Goal: Information Seeking & Learning: Check status

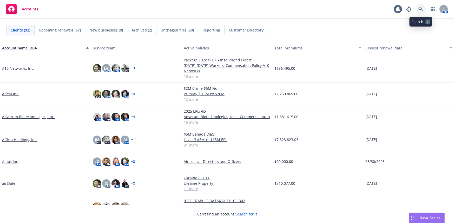
click at [421, 8] on icon at bounding box center [420, 9] width 5 height 5
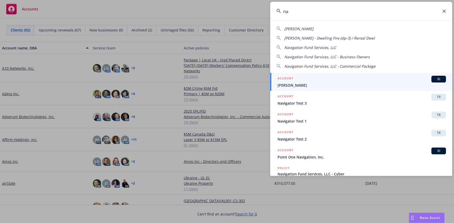
type input "n"
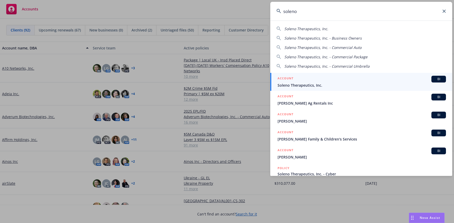
type input "soleno"
click at [309, 82] on div "ACCOUNT BI" at bounding box center [362, 79] width 168 height 7
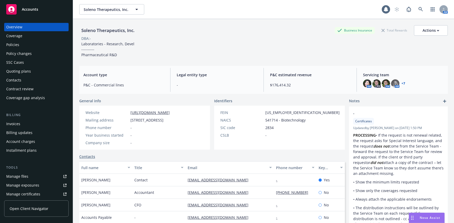
click at [13, 124] on div "Invoices" at bounding box center [13, 124] width 14 height 8
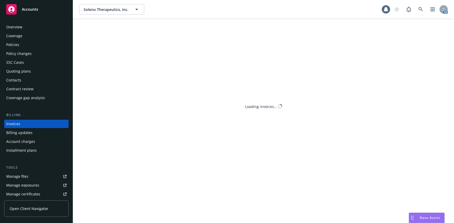
scroll to position [4, 0]
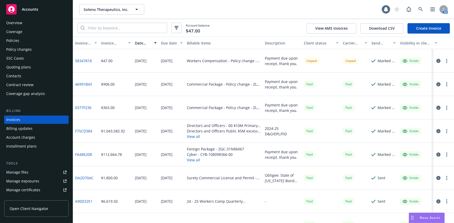
click at [84, 60] on link "58347818" at bounding box center [83, 60] width 17 height 5
click at [436, 61] on icon "button" at bounding box center [438, 61] width 4 height 4
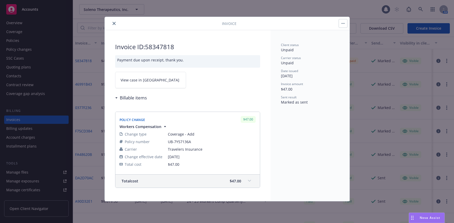
click at [114, 23] on icon "close" at bounding box center [114, 23] width 3 height 3
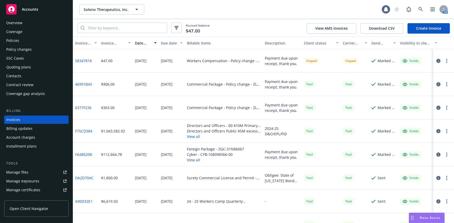
click at [17, 40] on div "Policies" at bounding box center [12, 40] width 13 height 8
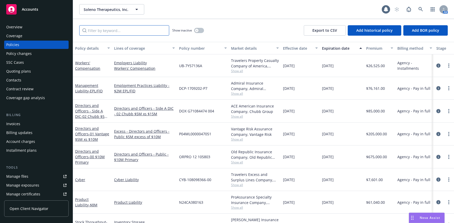
click at [113, 31] on input "Filter by keyword..." at bounding box center [124, 30] width 90 height 10
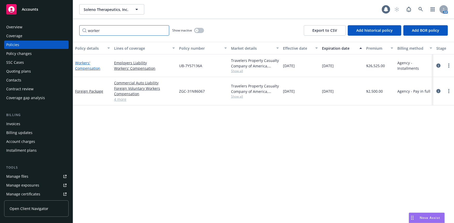
type input "worker"
click at [92, 68] on link "Workers' Compensation" at bounding box center [87, 65] width 25 height 10
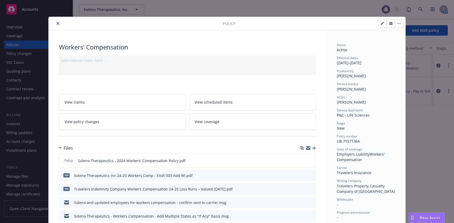
click at [56, 23] on icon "close" at bounding box center [57, 23] width 3 height 3
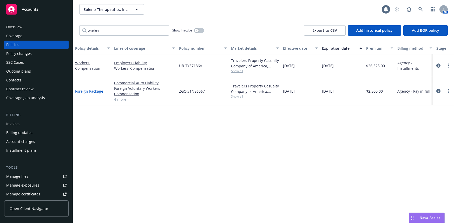
click at [101, 92] on link "Foreign Package" at bounding box center [89, 91] width 28 height 5
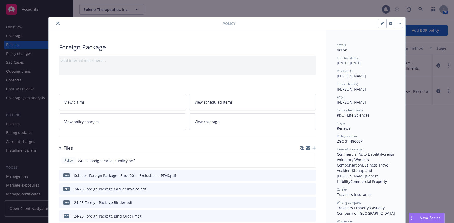
click at [56, 24] on icon "close" at bounding box center [57, 23] width 3 height 3
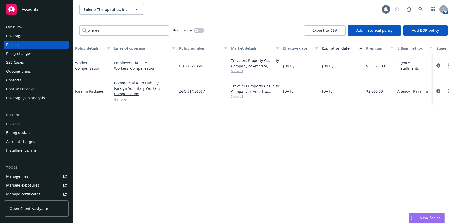
click at [16, 123] on div "Invoices" at bounding box center [13, 124] width 14 height 8
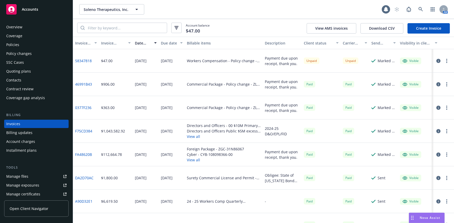
scroll to position [4, 0]
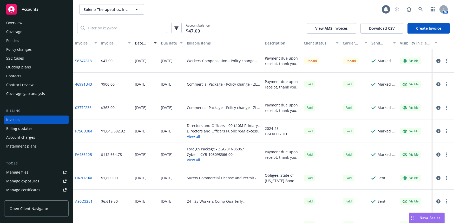
click at [88, 60] on link "58347818" at bounding box center [83, 60] width 17 height 5
click at [10, 40] on div "Policies" at bounding box center [12, 40] width 13 height 8
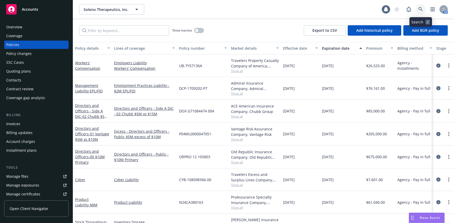
click at [420, 9] on icon at bounding box center [420, 9] width 5 height 5
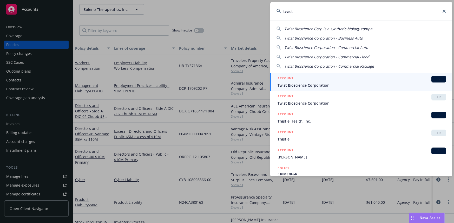
type input "twist"
click at [318, 84] on span "Twist Bioscience Corporation" at bounding box center [362, 84] width 168 height 5
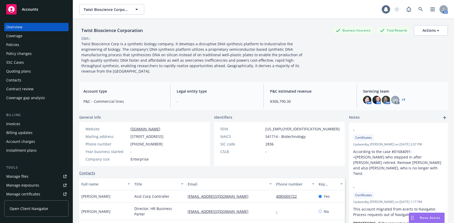
click at [14, 123] on div "Invoices" at bounding box center [13, 124] width 14 height 8
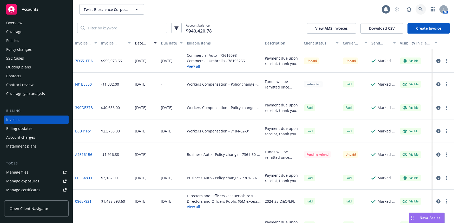
click at [421, 7] on link at bounding box center [421, 9] width 10 height 10
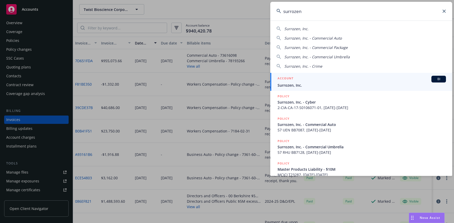
type input "surrozen"
click at [289, 85] on span "Surrozen, Inc." at bounding box center [362, 84] width 168 height 5
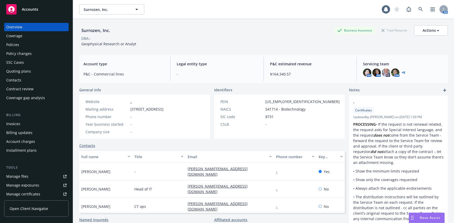
click at [16, 124] on div "Invoices" at bounding box center [13, 124] width 14 height 8
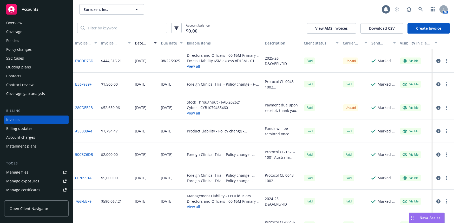
scroll to position [4, 0]
